Goal: Task Accomplishment & Management: Complete application form

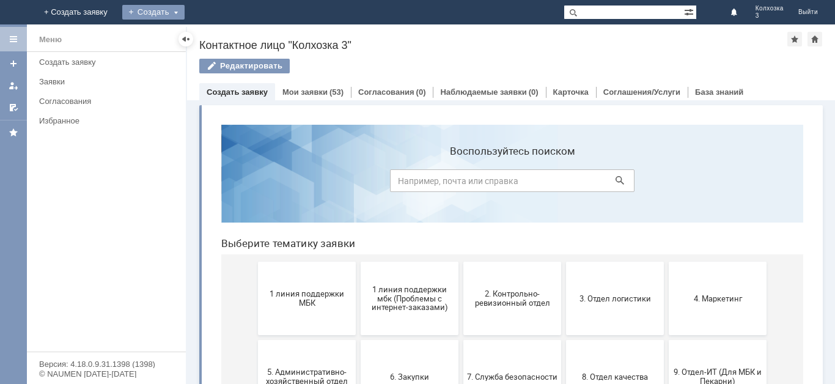
click at [185, 5] on div "Создать" at bounding box center [153, 12] width 62 height 15
click at [218, 34] on link "Заявка" at bounding box center [171, 36] width 93 height 15
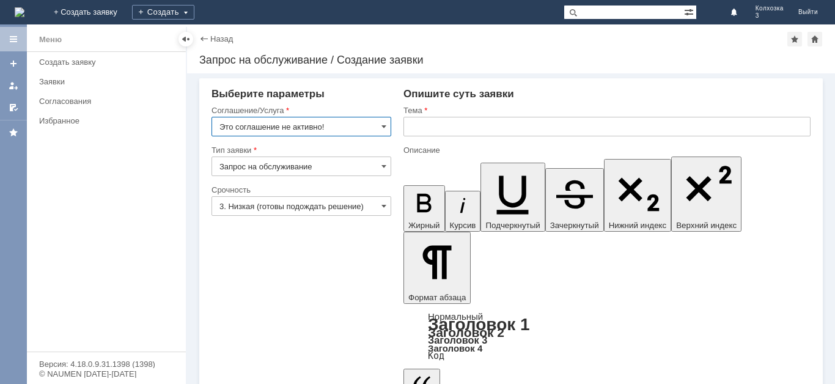
click at [384, 121] on input "Это соглашение не активно!" at bounding box center [301, 127] width 180 height 20
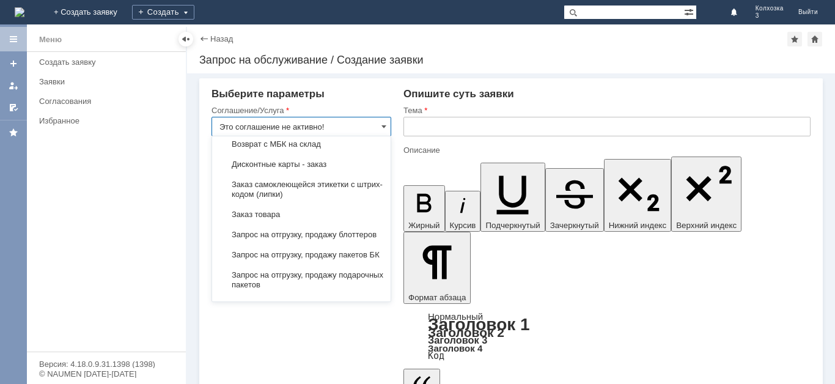
scroll to position [428, 0]
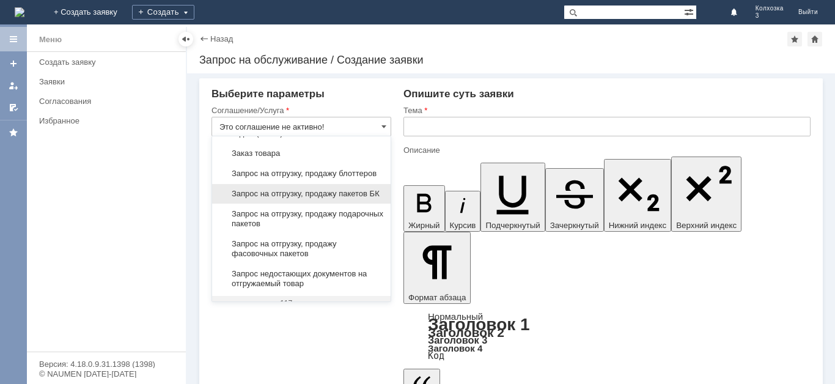
click at [330, 199] on span "Запрос на отгрузку, продажу пакетов БК" at bounding box center [301, 194] width 164 height 10
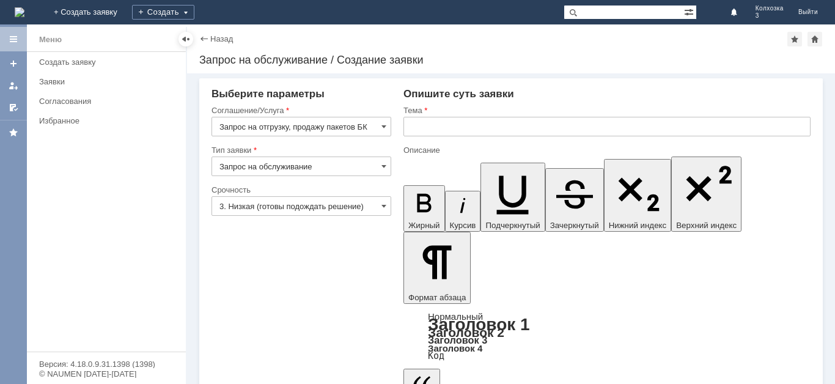
type input "Запрос на отгрузку, продажу пакетов БК"
click at [386, 205] on span at bounding box center [383, 206] width 5 height 10
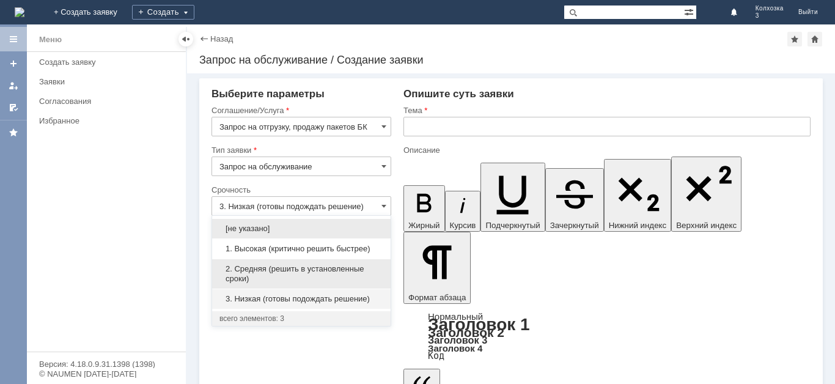
click at [300, 263] on div "2. Средняя (решить в установленные сроки)" at bounding box center [301, 273] width 178 height 29
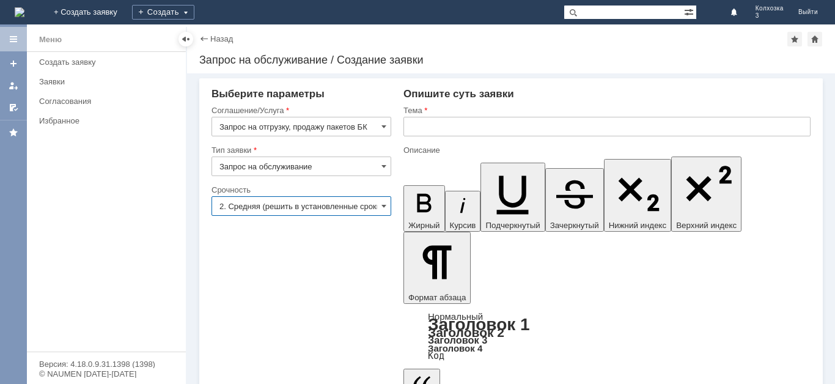
type input "2. Средняя (решить в установленные сроки)"
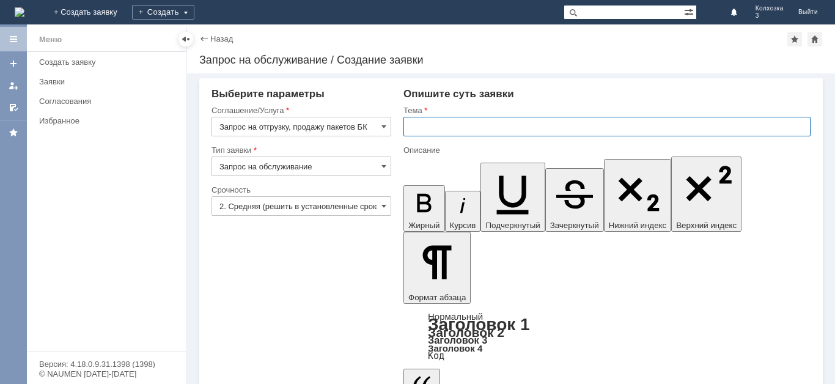
click at [425, 122] on input "text" at bounding box center [606, 127] width 407 height 20
type input "Заказ пакетов"
